Goal: Task Accomplishment & Management: Complete application form

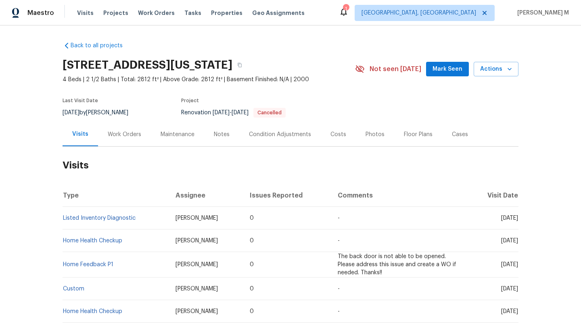
click at [452, 138] on div "Cases" at bounding box center [459, 134] width 35 height 24
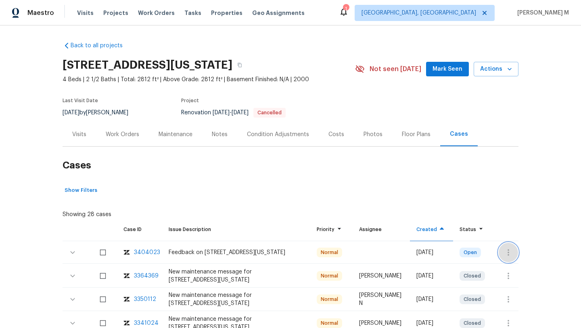
click at [504, 254] on icon "button" at bounding box center [508, 252] width 10 height 10
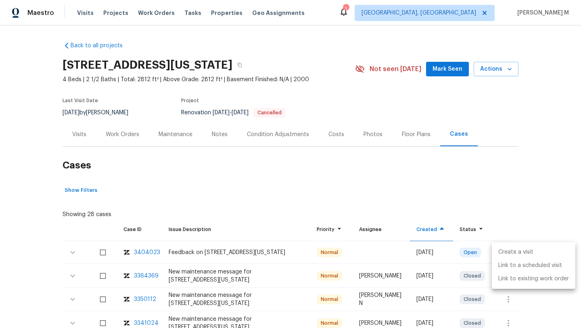
click at [511, 254] on li "Create a visit" at bounding box center [533, 251] width 83 height 13
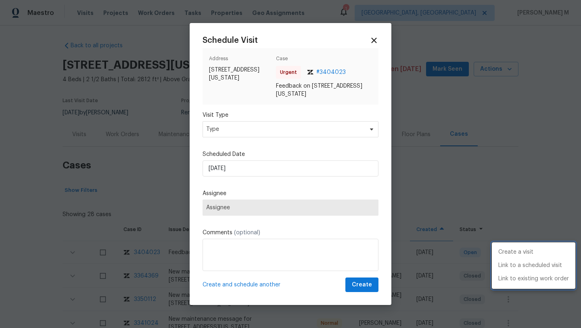
click at [269, 124] on div at bounding box center [290, 164] width 581 height 328
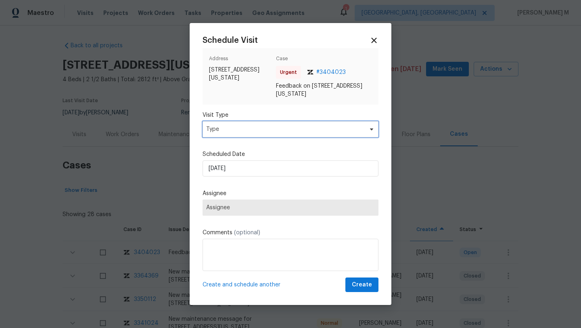
click at [266, 132] on span "Type" at bounding box center [284, 129] width 157 height 8
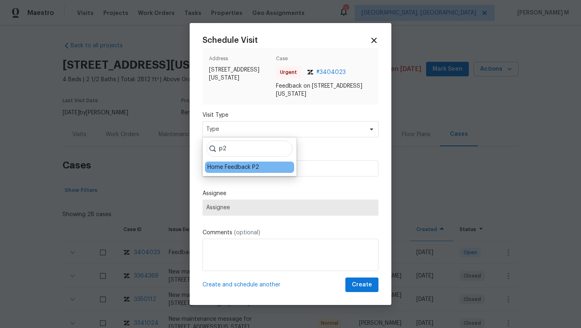
type input "p2"
click at [217, 163] on div "Home Feedback P2" at bounding box center [249, 166] width 89 height 11
click at [226, 164] on div "Home Feedback P2" at bounding box center [233, 167] width 52 height 8
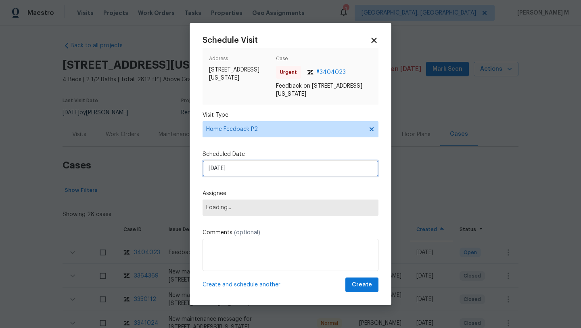
click at [230, 165] on input "11/08/2025" at bounding box center [290, 168] width 176 height 16
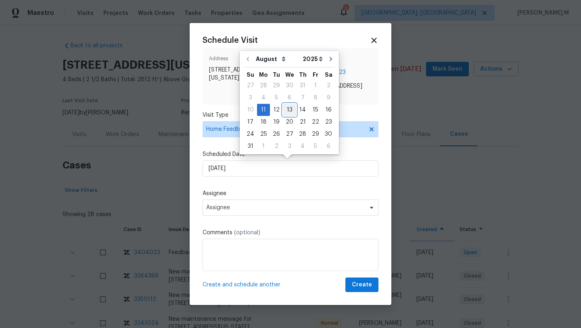
click at [287, 110] on div "13" at bounding box center [289, 109] width 13 height 11
type input "13/08/2025"
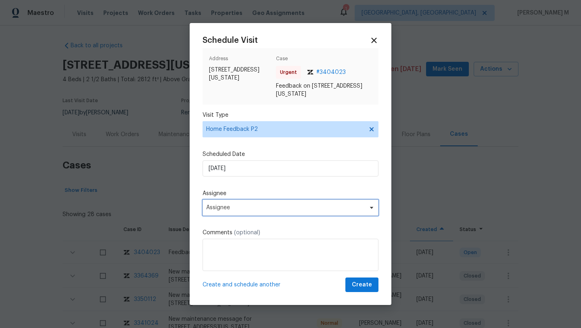
click at [257, 209] on span "Assignee" at bounding box center [285, 207] width 158 height 6
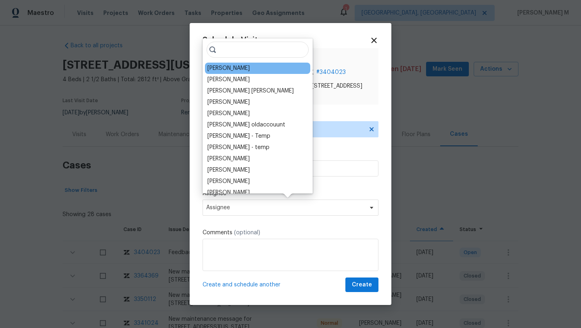
click at [246, 71] on div "Nelson Figueroa" at bounding box center [228, 68] width 42 height 8
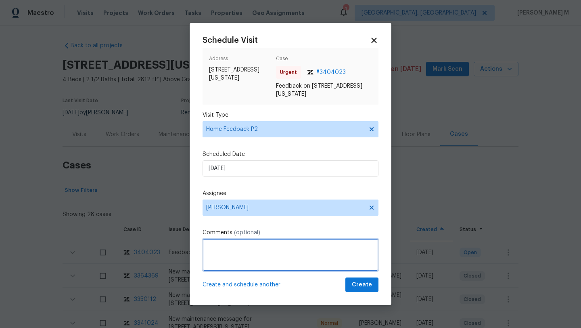
click at [231, 251] on textarea at bounding box center [290, 254] width 176 height 32
paste textarea "Lights in master bath need attention. Missing molding and quarter round. Washer…"
drag, startPoint x: 205, startPoint y: 261, endPoint x: 255, endPoint y: 261, distance: 50.4
click at [255, 261] on textarea "Lights in master bath need attention. Missing molding and quarter round. Washer…" at bounding box center [290, 254] width 176 height 32
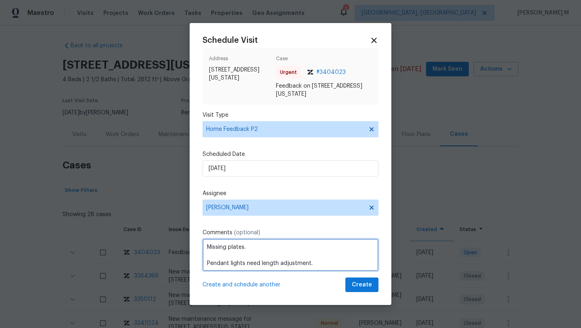
scroll to position [0, 0]
click at [205, 249] on textarea "Lights in master bath need attention. Missing molding and quarter round. Washer…" at bounding box center [290, 254] width 176 height 32
click at [317, 260] on textarea "We received multiple issue, which is listed below Lights in master bath need at…" at bounding box center [290, 254] width 176 height 32
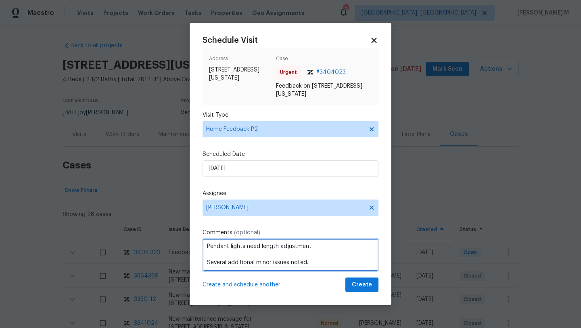
click at [333, 251] on textarea "We received multiple issue, which is listed below Lights in master bath need at…" at bounding box center [290, 254] width 176 height 32
paste textarea "Kindly complete the visit and update if any WO needs to be created. Thank you"
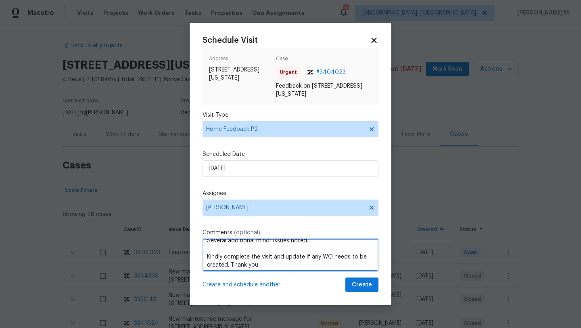
type textarea "We received multiple issue, which is listed below Lights in master bath need at…"
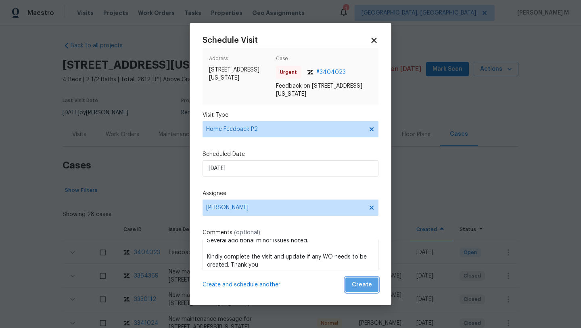
click at [365, 286] on span "Create" at bounding box center [362, 285] width 20 height 10
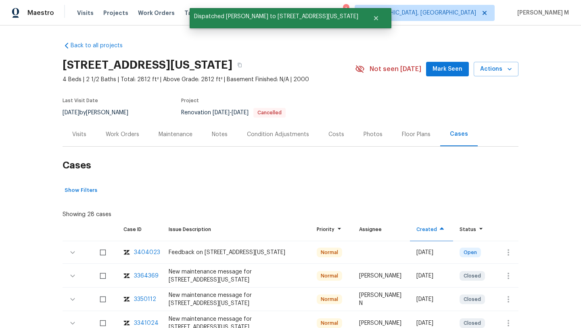
click at [80, 140] on div "Visits" at bounding box center [79, 134] width 33 height 24
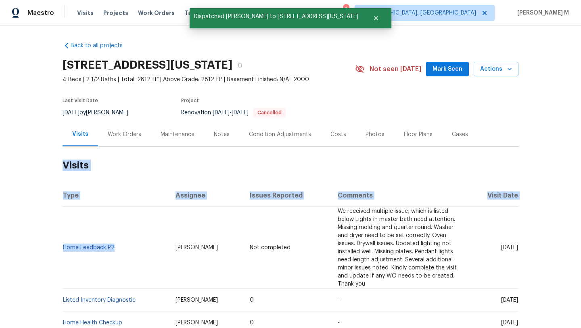
drag, startPoint x: 120, startPoint y: 247, endPoint x: 59, endPoint y: 250, distance: 61.4
click at [59, 250] on div "Back to all projects 100 Missouri Dr, Harker Heights, TX 76548 4 Beds | 2 1/2 B…" at bounding box center [290, 176] width 581 height 302
copy section "Visits Type Assignee Issues Reported Comments Visit Date Home Feedback P2"
click at [59, 250] on div "Back to all projects 100 Missouri Dr, Harker Heights, TX 76548 4 Beds | 2 1/2 B…" at bounding box center [290, 176] width 581 height 302
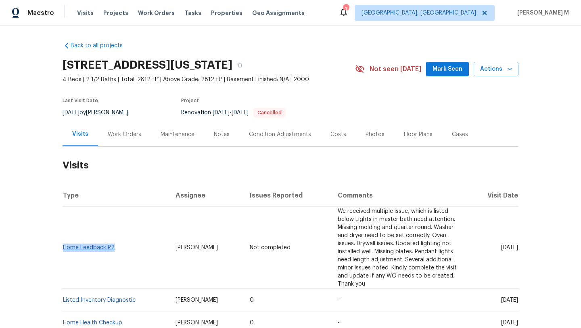
copy link "Home Feedback P2"
drag, startPoint x: 117, startPoint y: 248, endPoint x: 61, endPoint y: 247, distance: 56.9
click at [63, 247] on td "Home Feedback P2" at bounding box center [116, 248] width 106 height 82
drag, startPoint x: 177, startPoint y: 248, endPoint x: 220, endPoint y: 246, distance: 43.2
click at [220, 246] on td "Nelson Figueroa" at bounding box center [206, 248] width 74 height 82
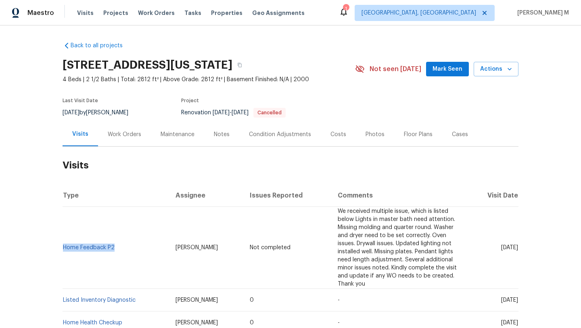
copy span "Nelson Figueroa"
drag, startPoint x: 483, startPoint y: 247, endPoint x: 500, endPoint y: 248, distance: 17.0
click at [501, 248] on span "Wed, Aug 13 2025" at bounding box center [509, 247] width 17 height 6
copy span "Aug 13"
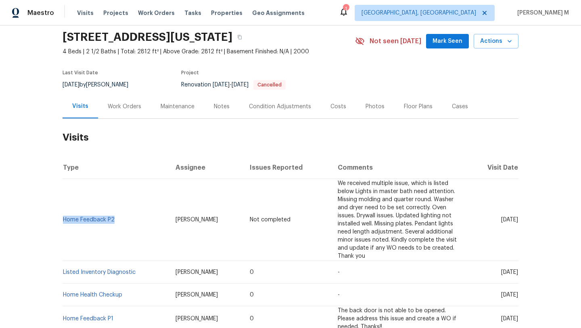
scroll to position [34, 0]
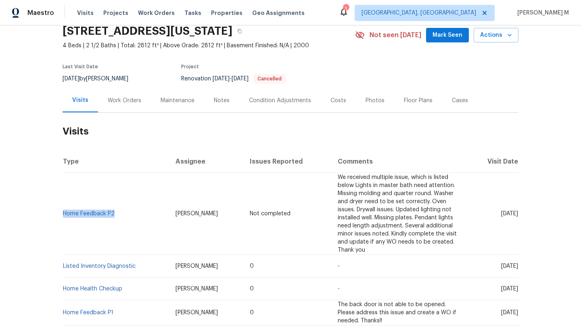
copy span "Jul 21"
drag, startPoint x: 486, startPoint y: 265, endPoint x: 501, endPoint y: 266, distance: 14.2
click at [501, 265] on span "[DATE]" at bounding box center [509, 266] width 17 height 6
click at [127, 103] on div "Work Orders" at bounding box center [124, 100] width 33 height 8
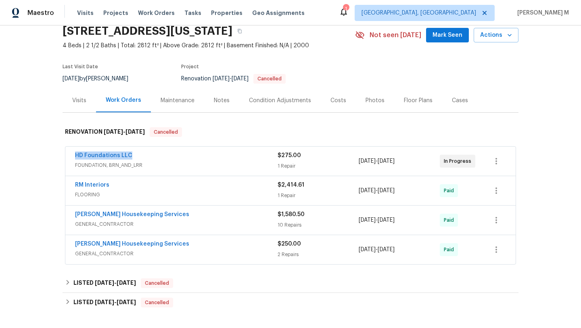
drag, startPoint x: 76, startPoint y: 159, endPoint x: 155, endPoint y: 159, distance: 79.1
click at [155, 159] on div "HD Foundations LLC FOUNDATION, BRN_AND_LRR $275.00 1 Repair 3/25/2025 - 3/27/20…" at bounding box center [291, 206] width 456 height 122
copy link "HD Foundations LLC"
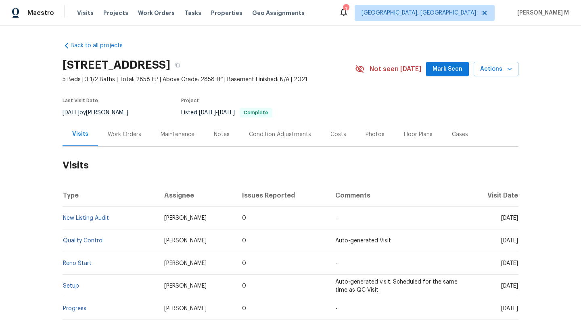
click at [133, 142] on div "Work Orders" at bounding box center [124, 134] width 53 height 24
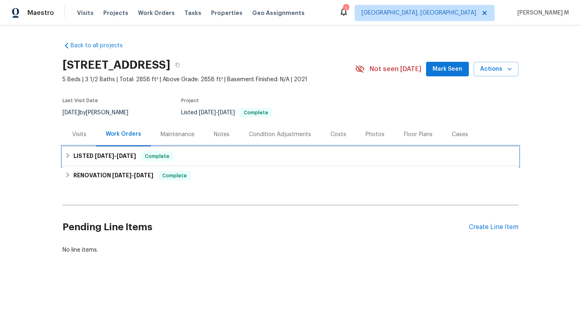
click at [161, 160] on span "Complete" at bounding box center [157, 156] width 31 height 8
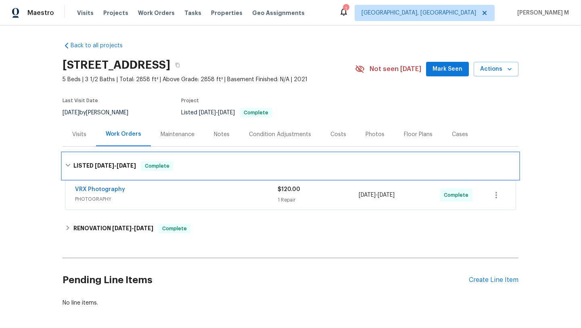
click at [129, 167] on span "[DATE]" at bounding box center [126, 166] width 19 height 6
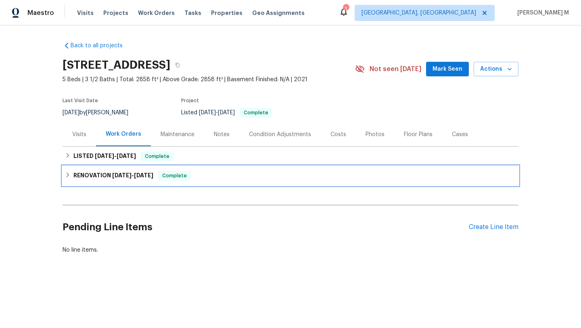
click at [114, 176] on span "[DATE]" at bounding box center [121, 175] width 19 height 6
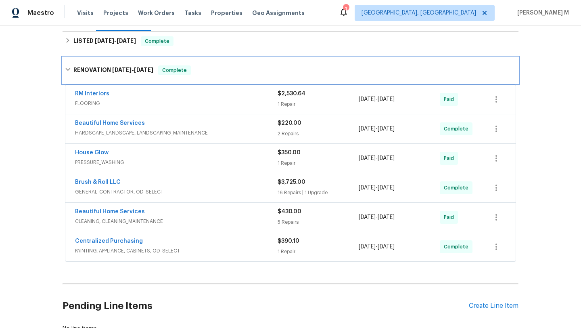
scroll to position [130, 0]
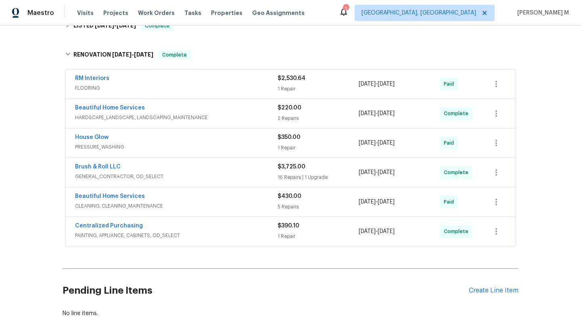
click at [202, 229] on div "Centralized Purchasing" at bounding box center [176, 226] width 202 height 10
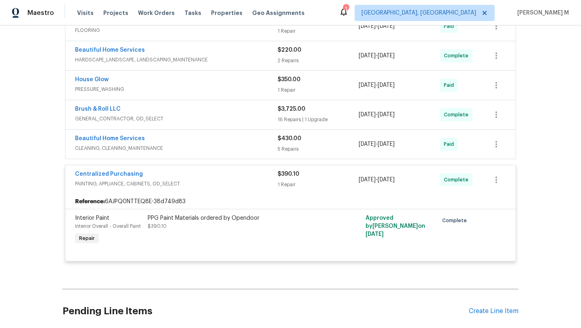
scroll to position [146, 0]
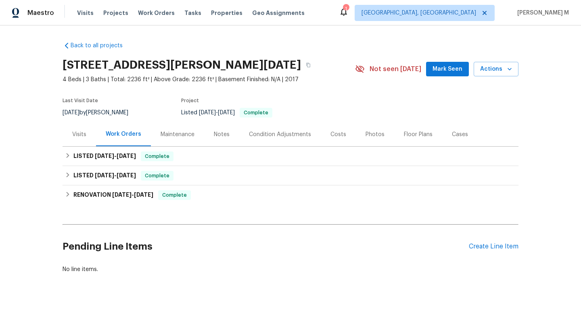
click at [459, 138] on div "Cases" at bounding box center [459, 134] width 35 height 24
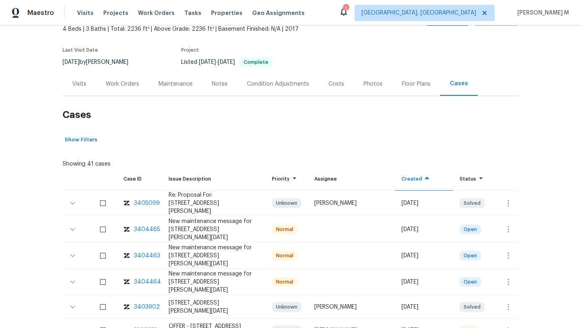
scroll to position [80, 0]
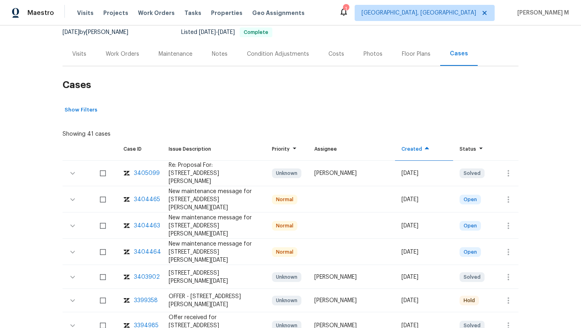
click at [149, 196] on div "3404465" at bounding box center [147, 199] width 26 height 8
click at [148, 248] on div "3404464" at bounding box center [147, 252] width 27 height 8
